Goal: Task Accomplishment & Management: Use online tool/utility

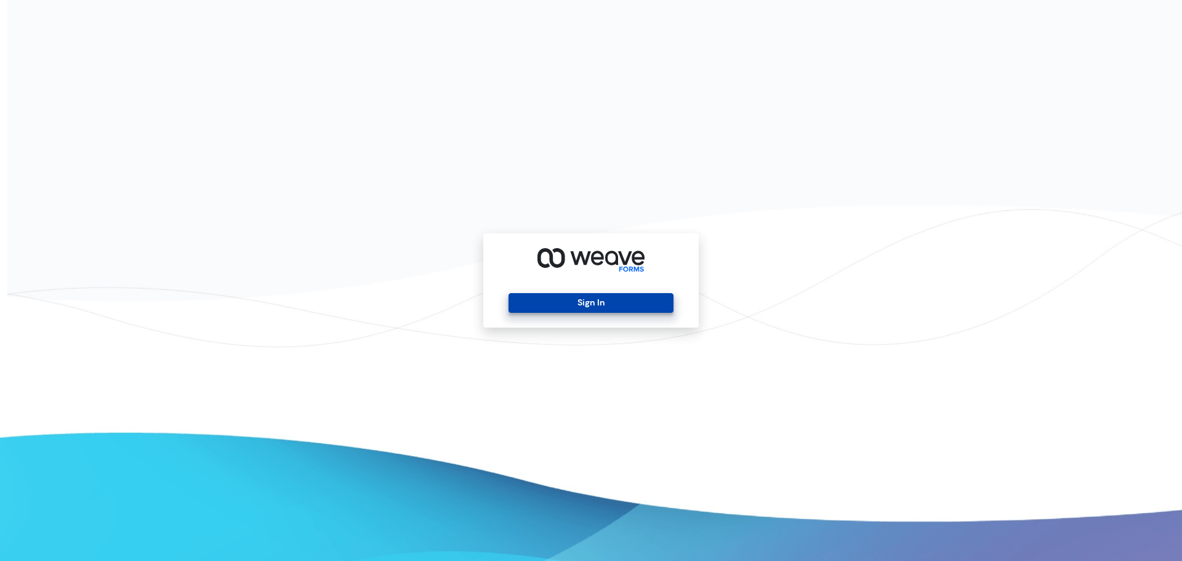
click at [665, 311] on button "Sign In" at bounding box center [590, 303] width 164 height 20
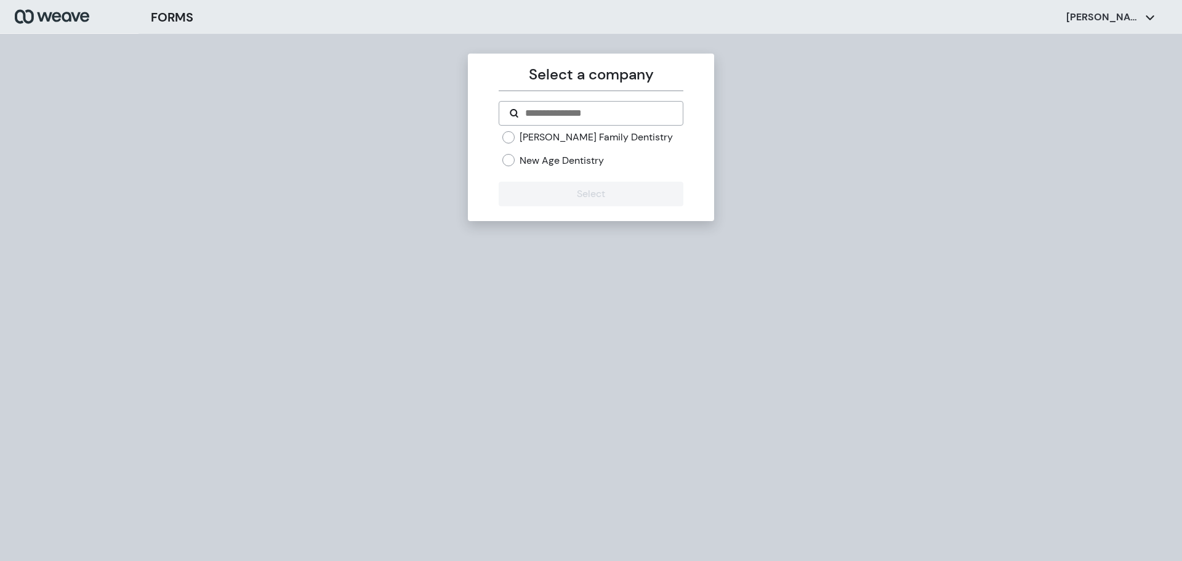
click at [543, 140] on label "[PERSON_NAME] Family Dentistry" at bounding box center [595, 137] width 153 height 14
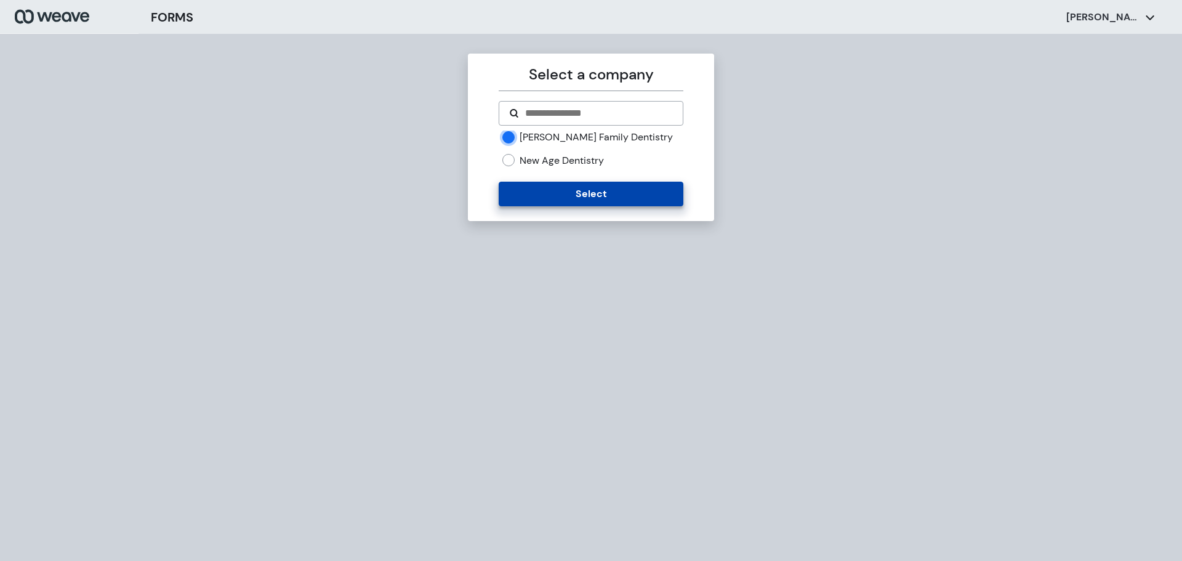
click at [551, 183] on button "Select" at bounding box center [590, 194] width 184 height 25
